Goal: Information Seeking & Learning: Learn about a topic

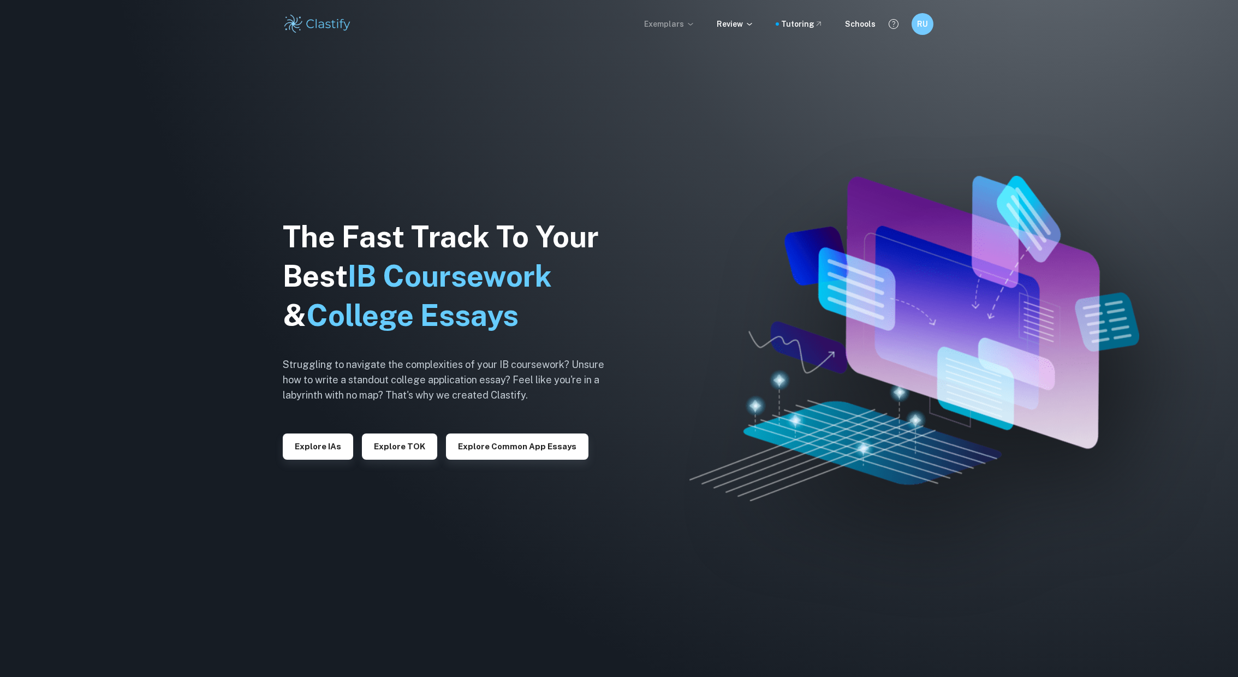
click at [677, 25] on p "Exemplars" at bounding box center [669, 24] width 51 height 12
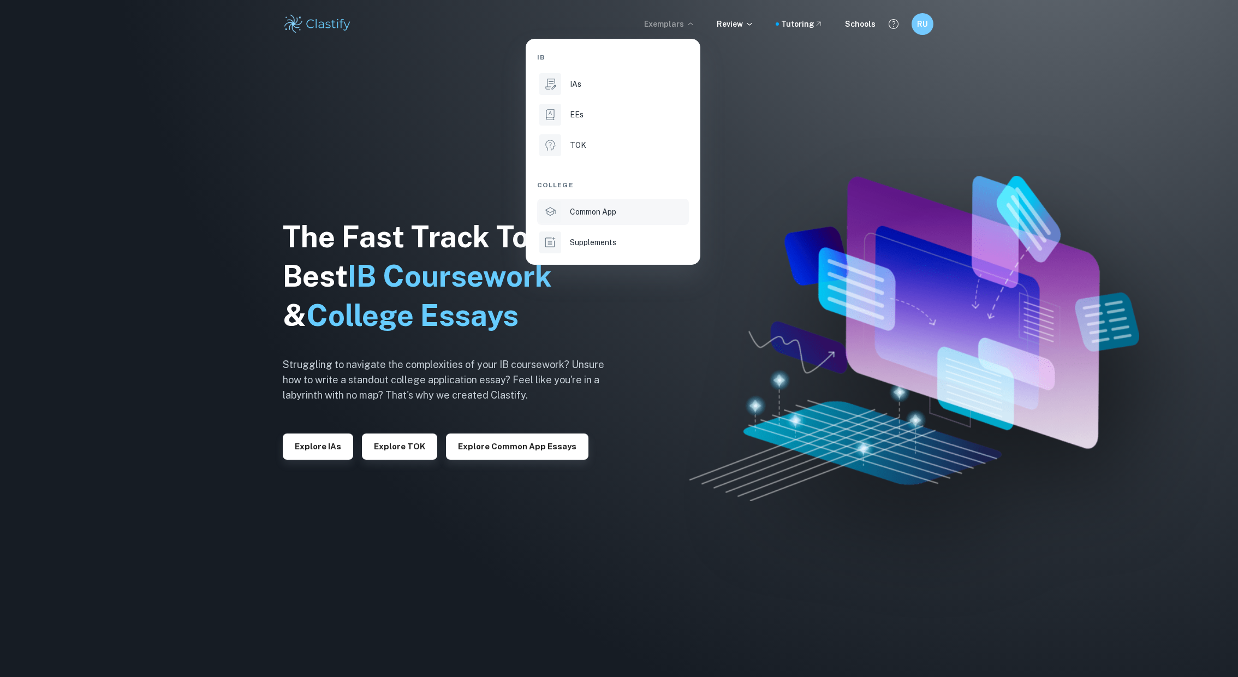
scroll to position [45, 0]
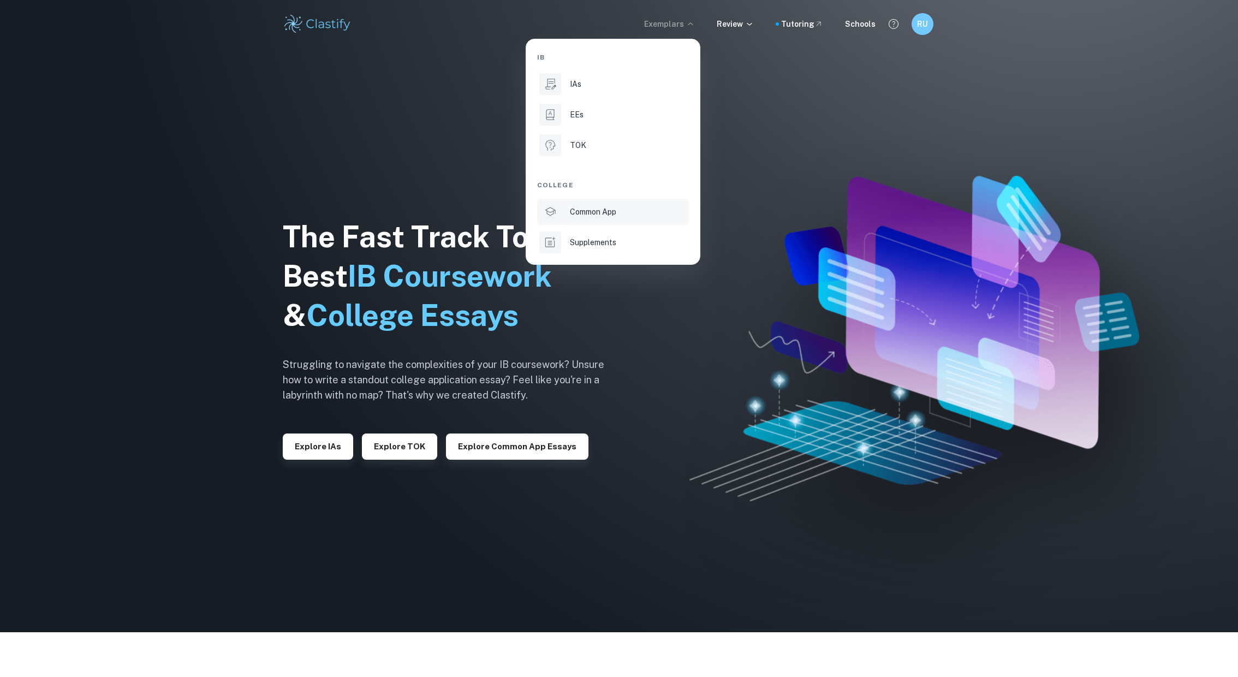
click at [609, 214] on p "Common App" at bounding box center [593, 212] width 46 height 12
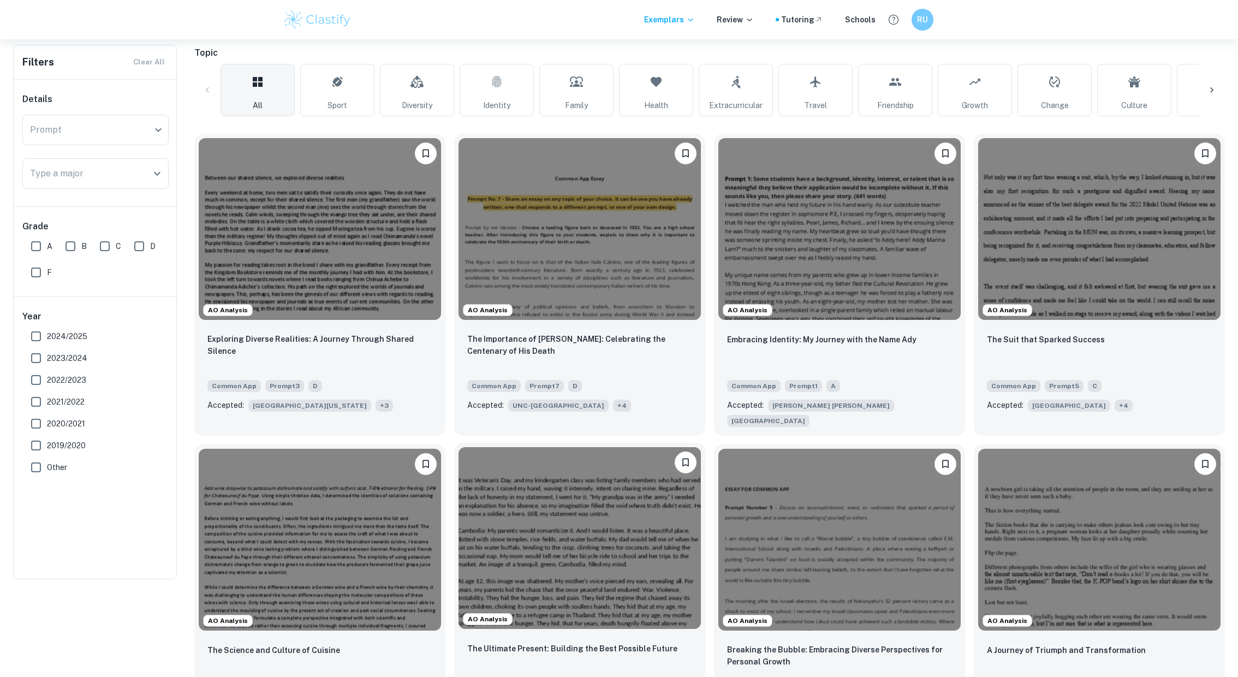
scroll to position [110, 0]
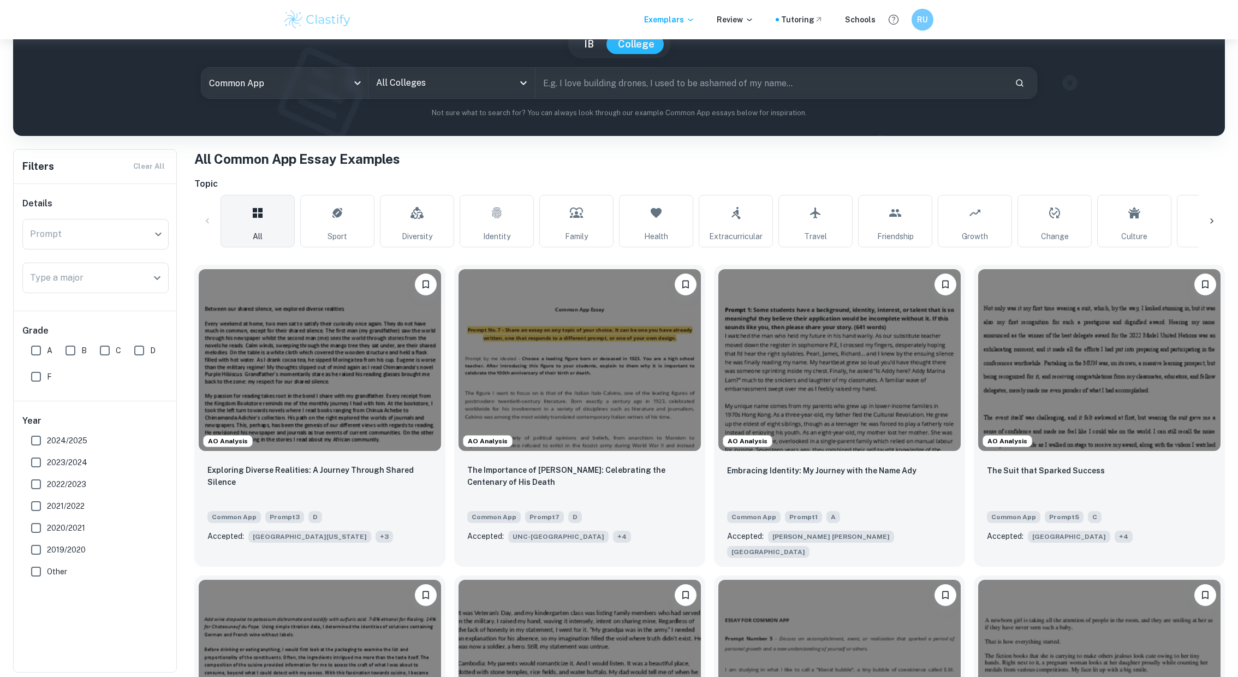
click at [34, 348] on input "A" at bounding box center [36, 351] width 22 height 22
checkbox input "true"
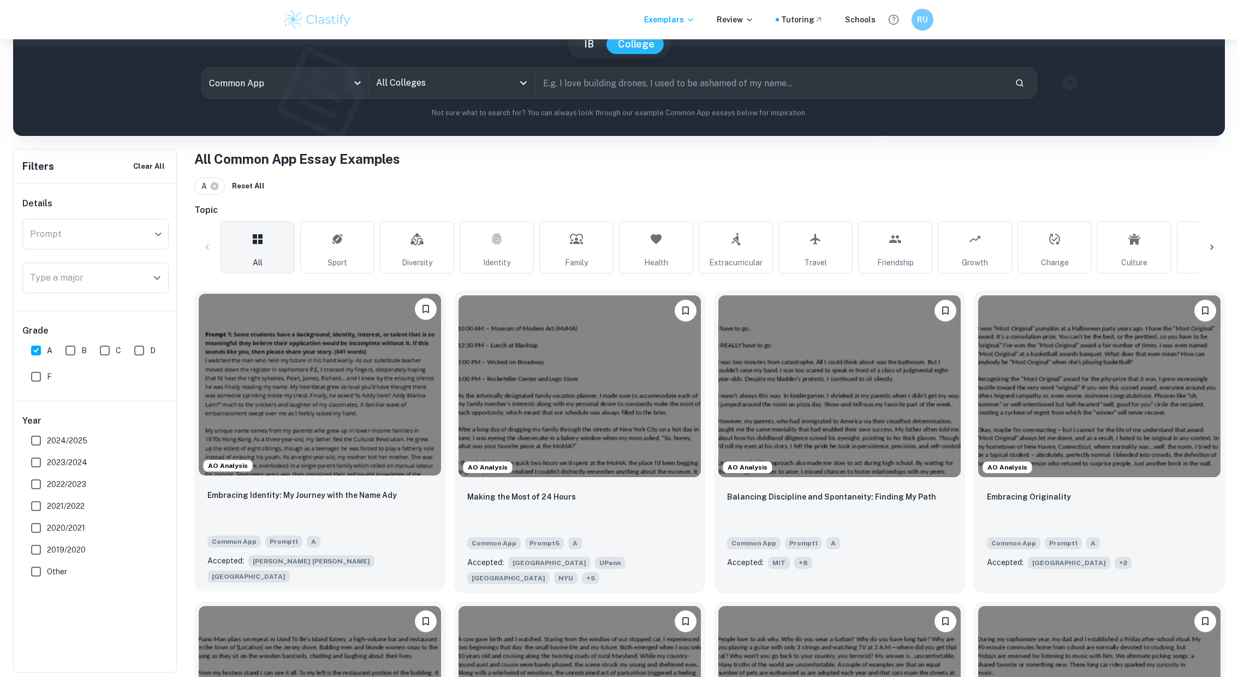
click at [391, 491] on div "Embracing Identity: My Journey with the Name Ady" at bounding box center [319, 507] width 225 height 37
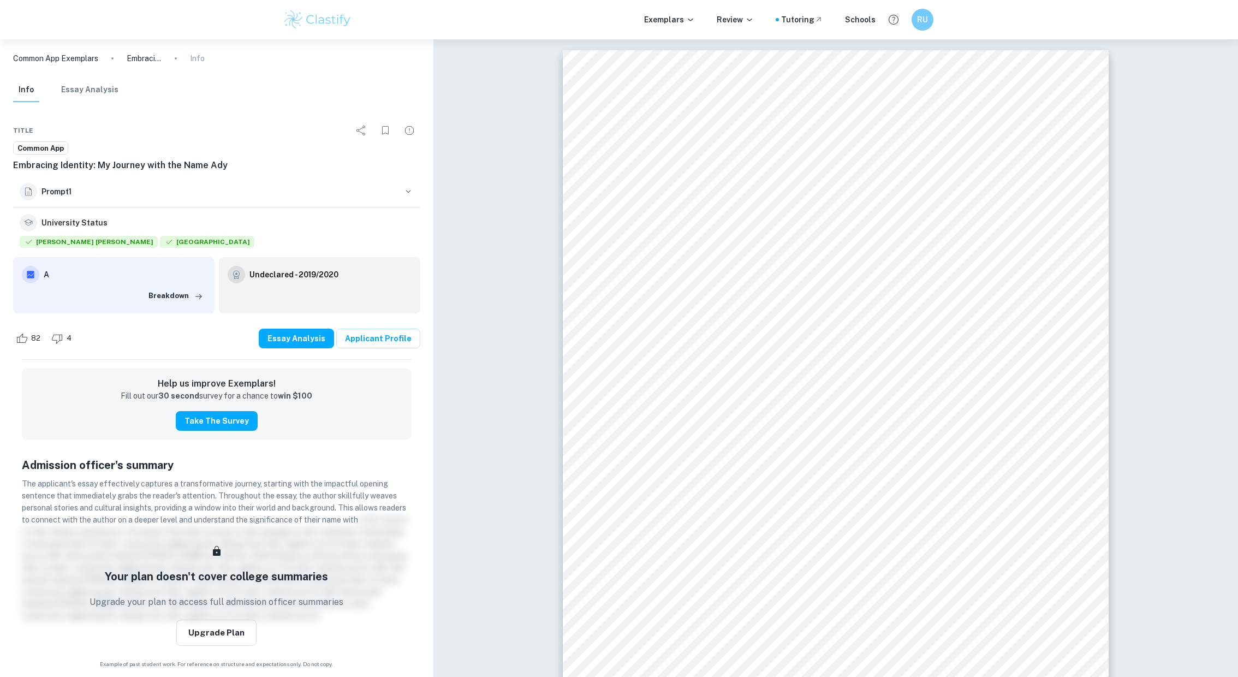
click at [66, 56] on p "Common App Exemplars" at bounding box center [55, 58] width 85 height 12
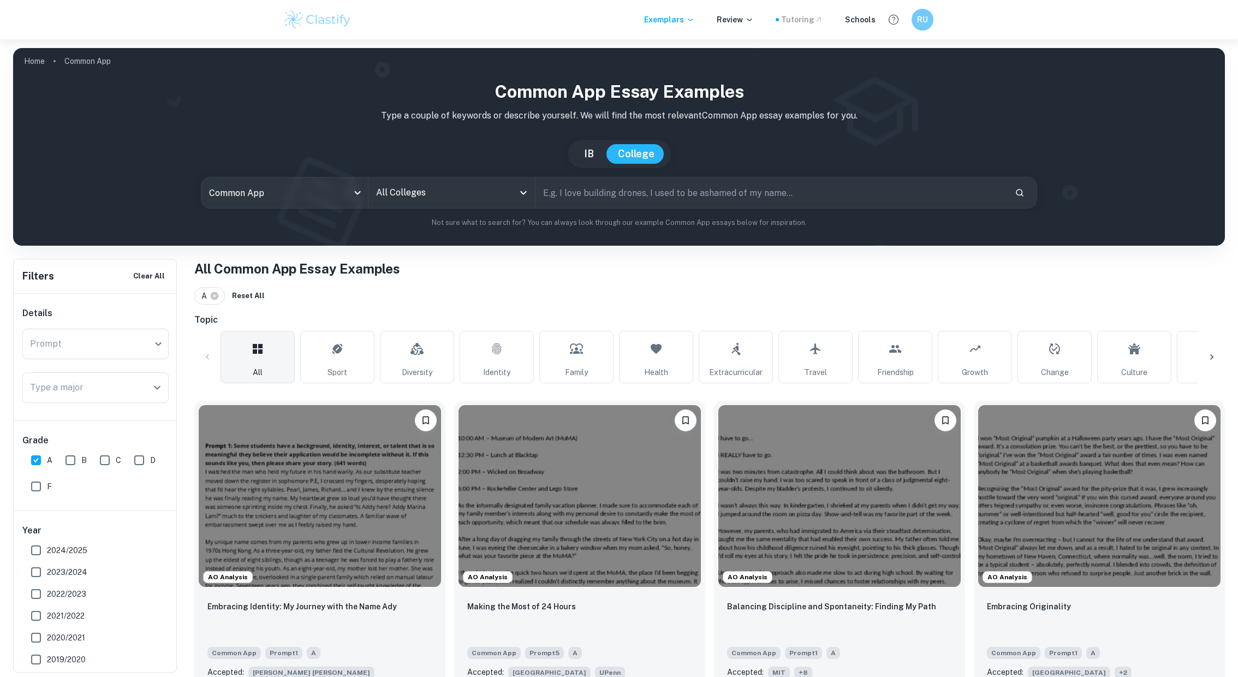
click at [805, 24] on div "Tutoring" at bounding box center [802, 20] width 42 height 12
click at [688, 25] on p "Exemplars" at bounding box center [669, 20] width 51 height 12
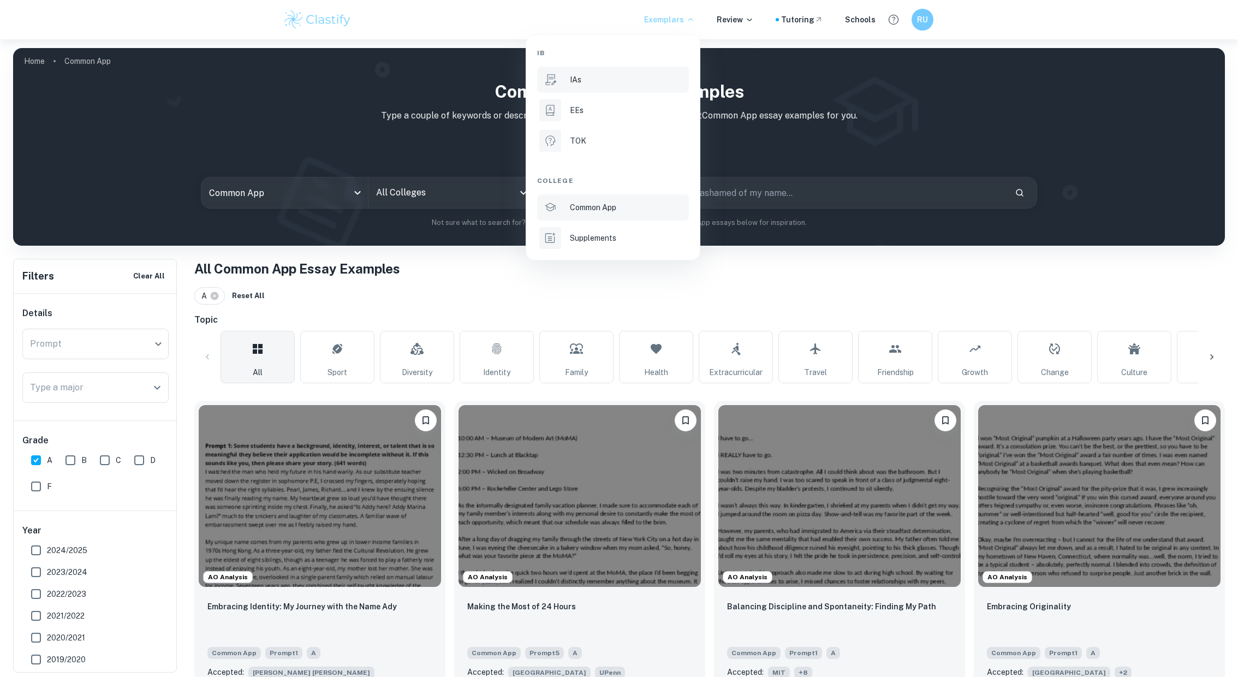
click at [605, 78] on div "IAs" at bounding box center [628, 80] width 117 height 12
type input "ia"
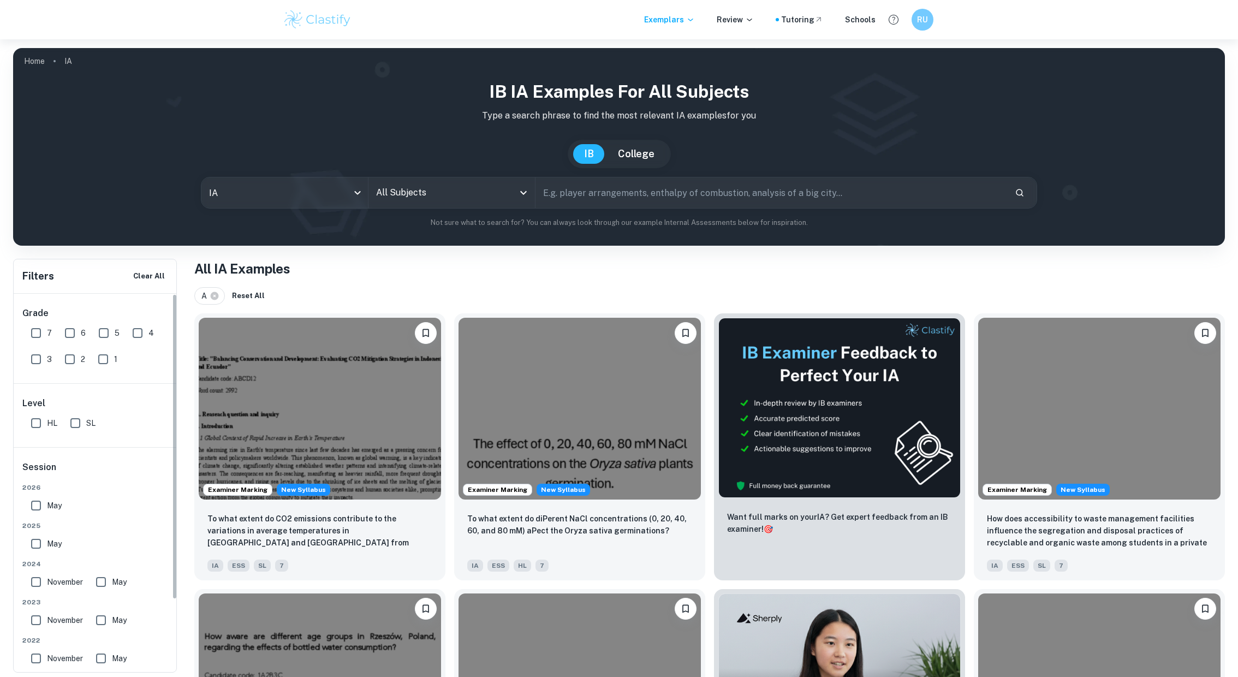
click at [37, 335] on input "7" at bounding box center [36, 333] width 22 height 22
checkbox input "true"
click at [80, 427] on input "SL" at bounding box center [75, 423] width 22 height 22
checkbox input "true"
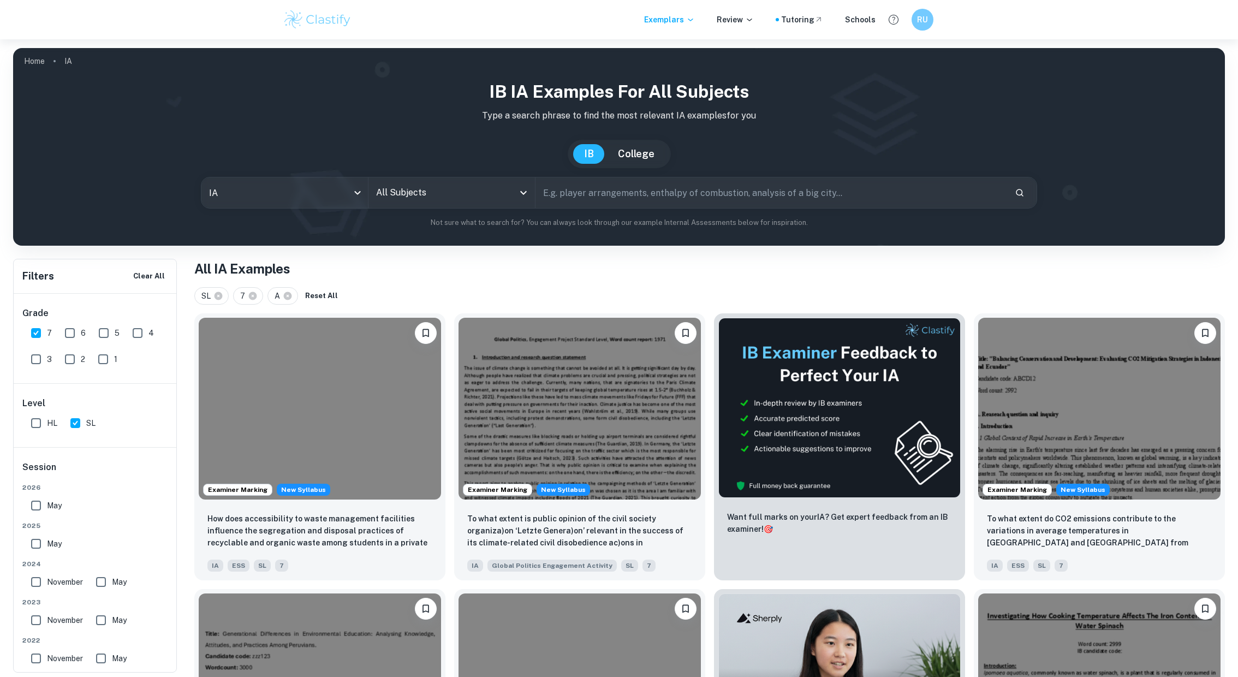
click at [442, 196] on input "All Subjects" at bounding box center [443, 192] width 140 height 21
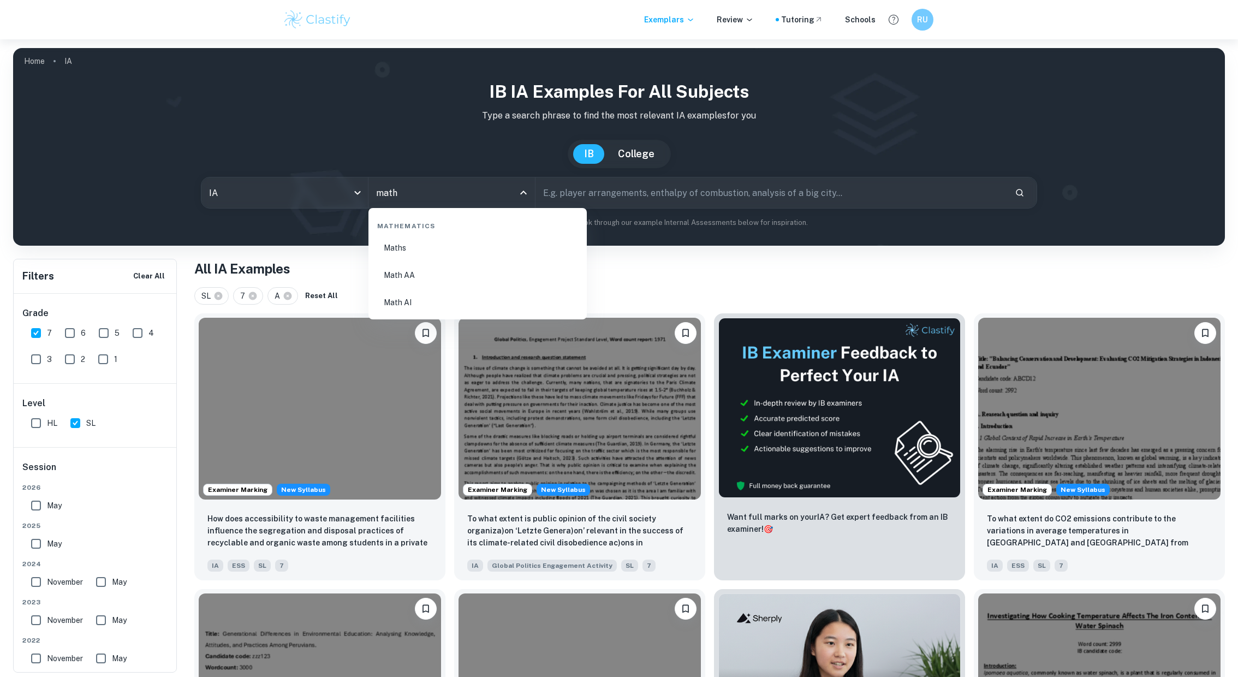
click at [415, 278] on li "Math AA" at bounding box center [478, 275] width 210 height 25
type input "Math AA"
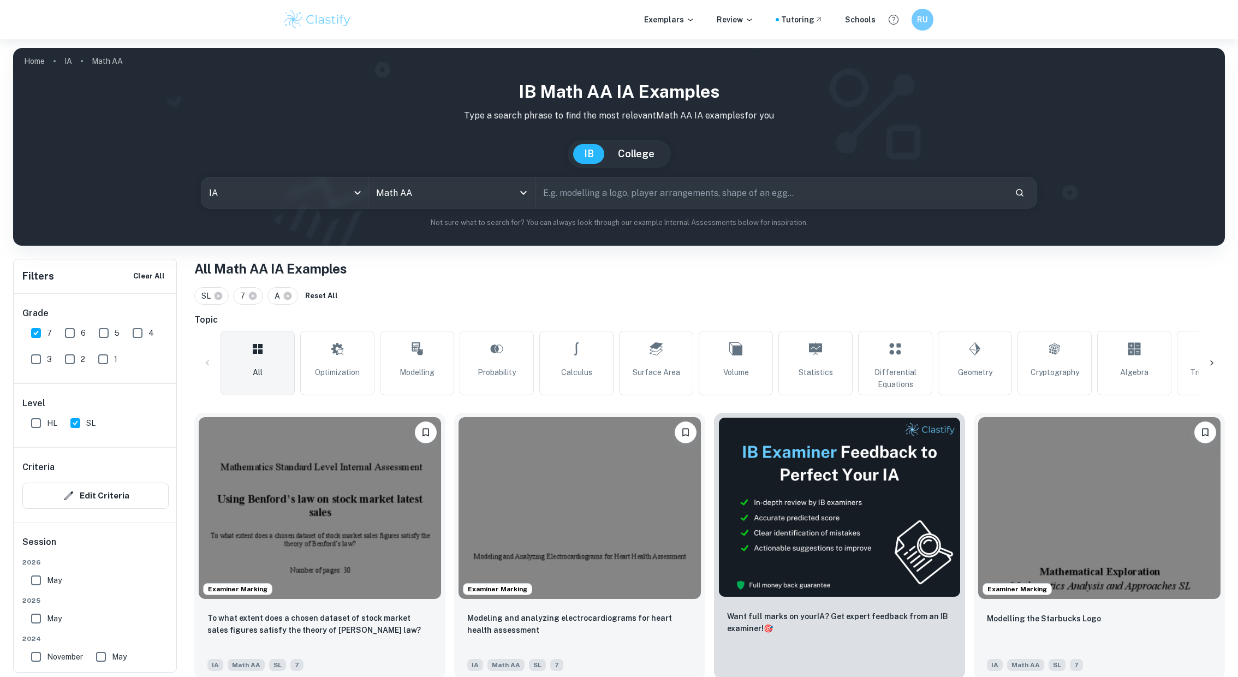
click at [588, 201] on input "text" at bounding box center [771, 192] width 471 height 31
type input "Superannuation"
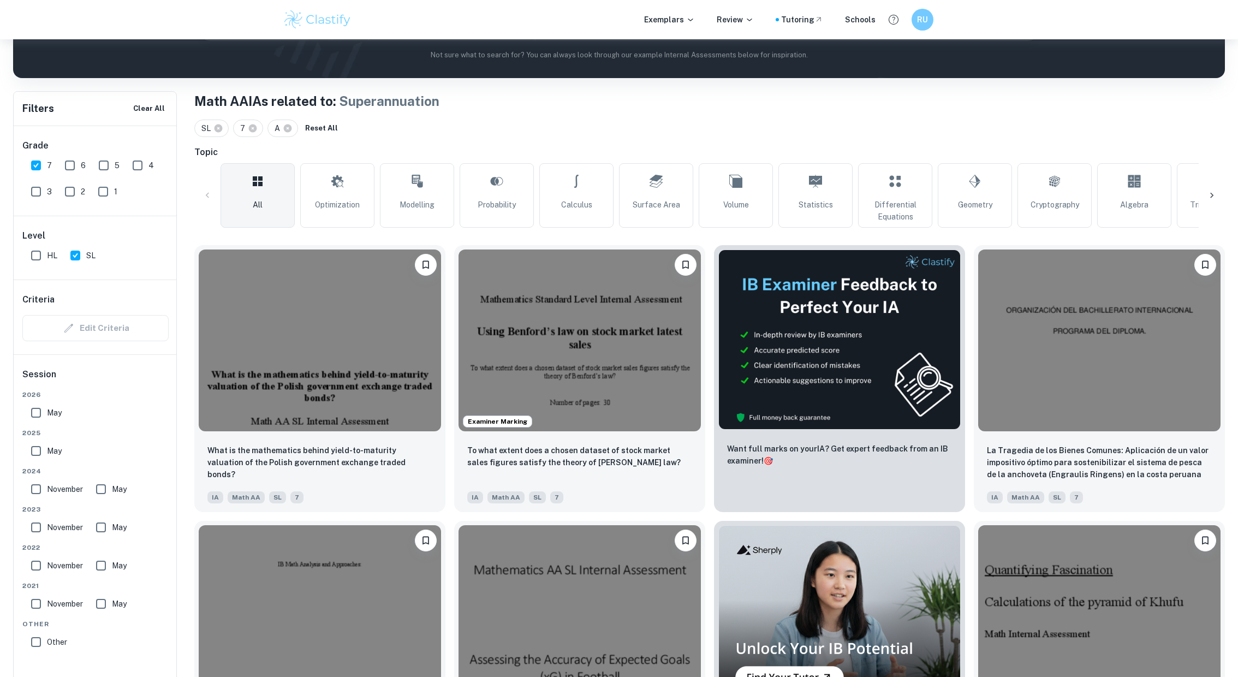
scroll to position [203, 0]
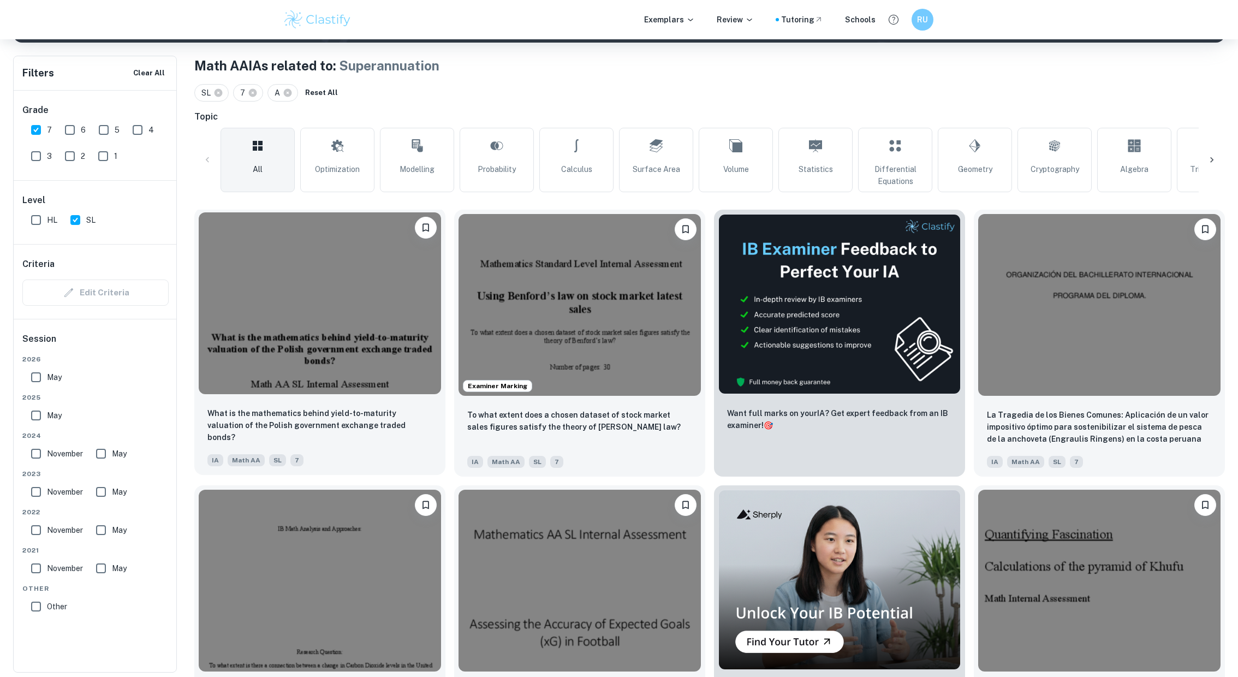
click at [335, 390] on img at bounding box center [320, 303] width 242 height 182
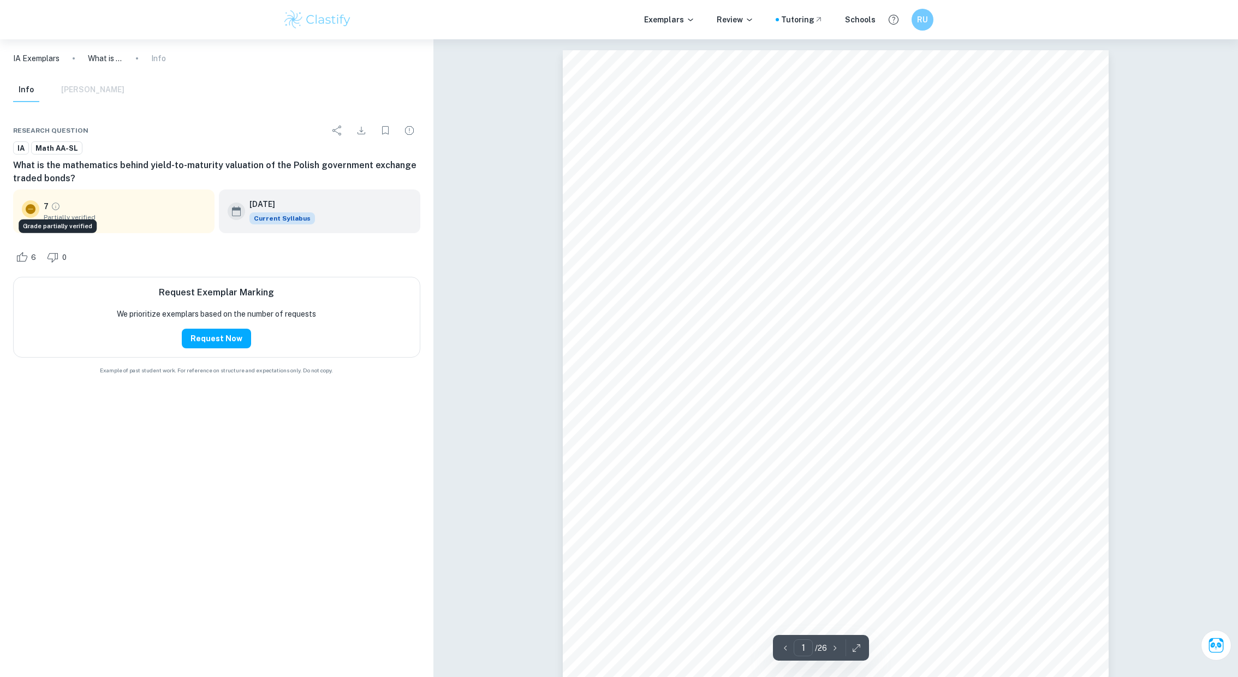
click at [57, 207] on icon "Grade partially verified" at bounding box center [56, 206] width 10 height 10
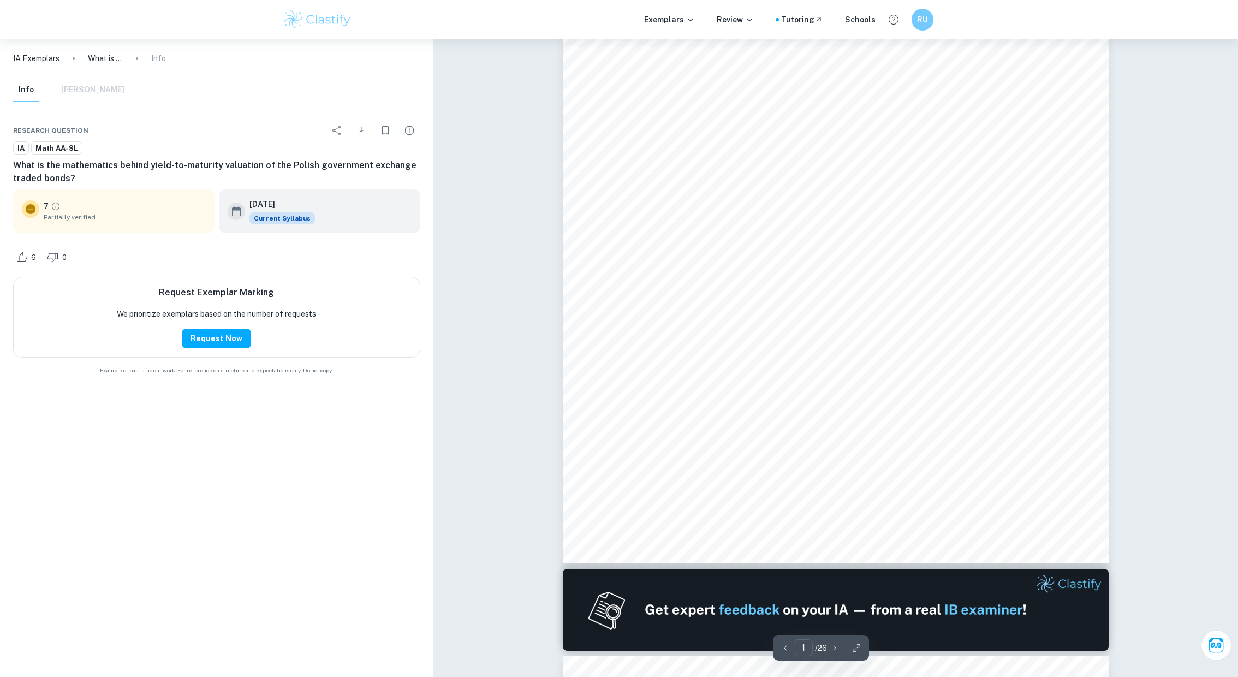
scroll to position [762, 0]
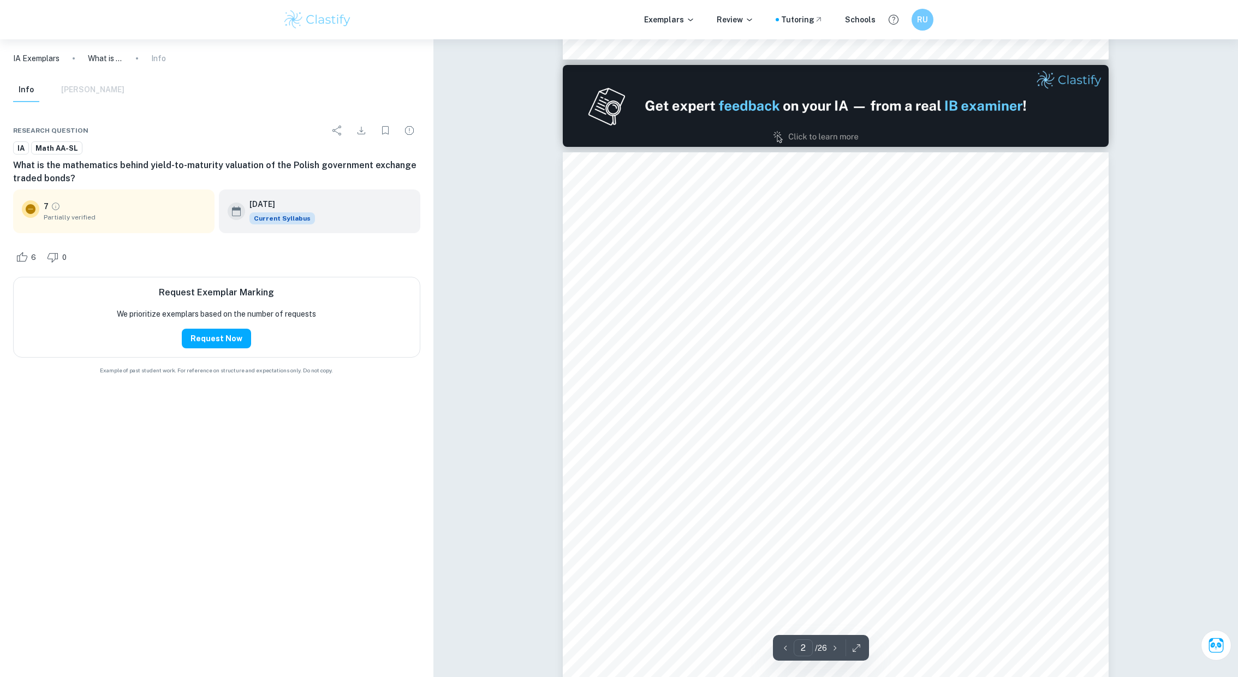
click at [703, 265] on span "Introduction" at bounding box center [682, 261] width 80 height 15
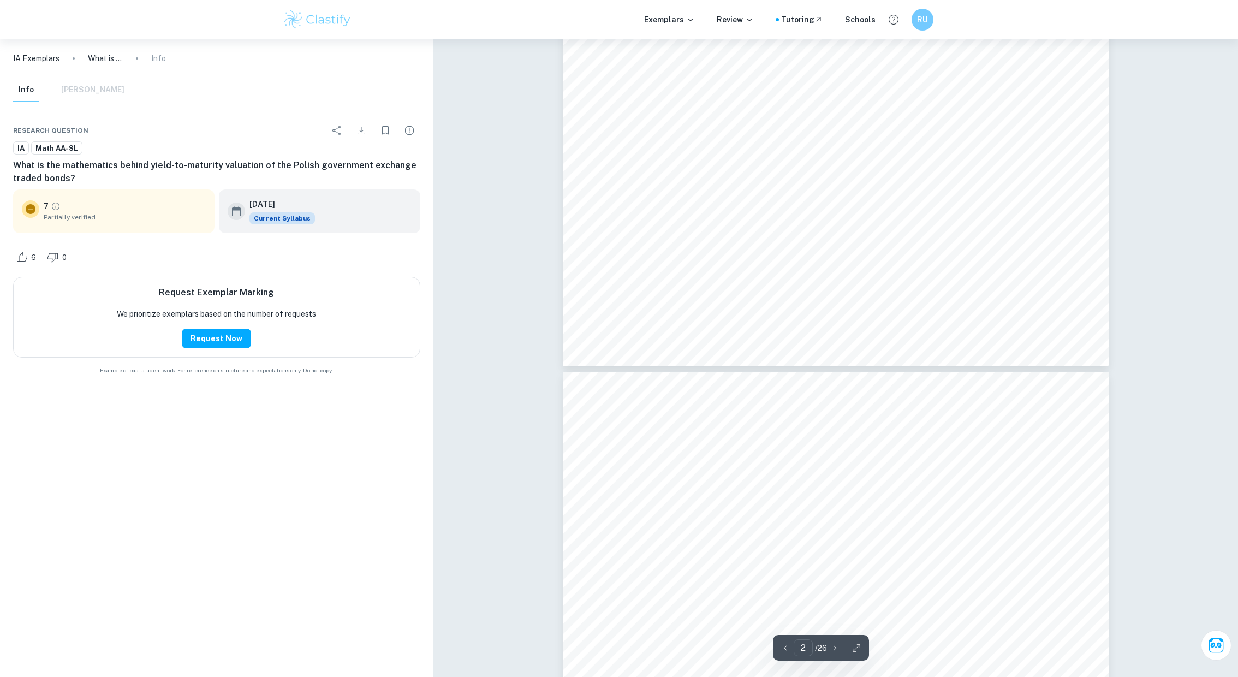
type input "3"
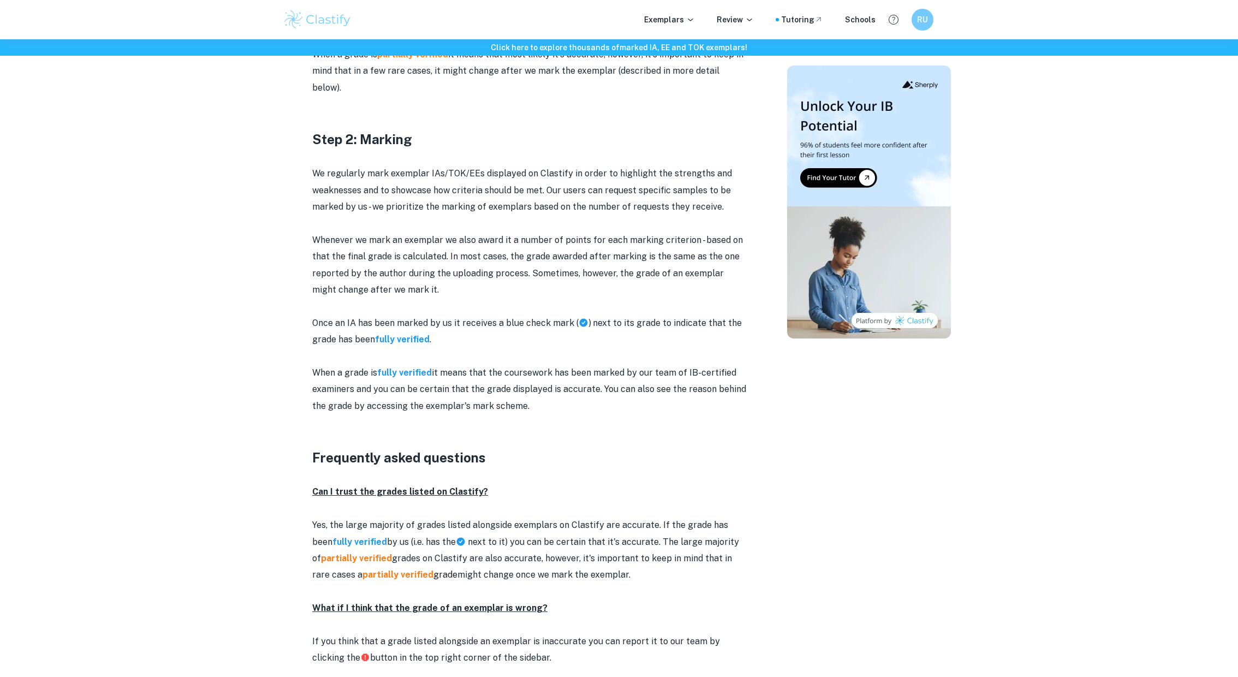
scroll to position [1009, 0]
